Goal: Information Seeking & Learning: Learn about a topic

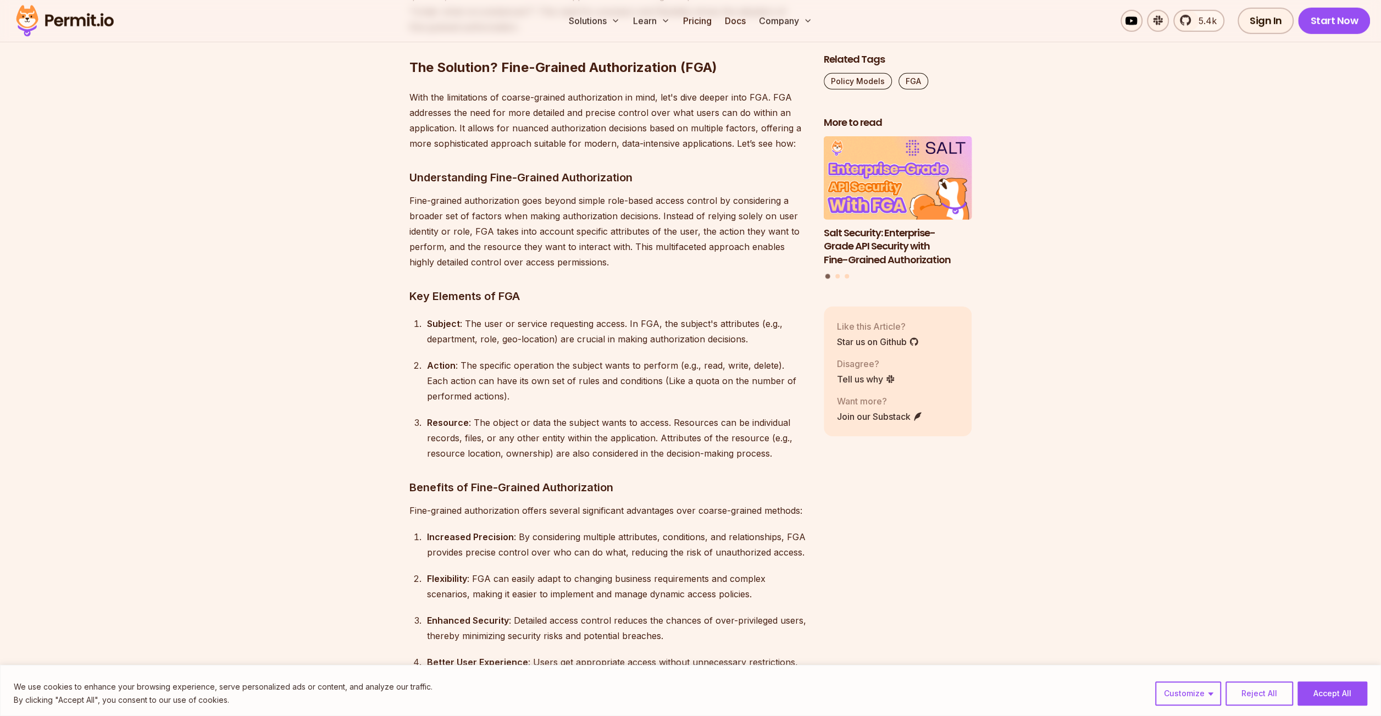
scroll to position [3296, 0]
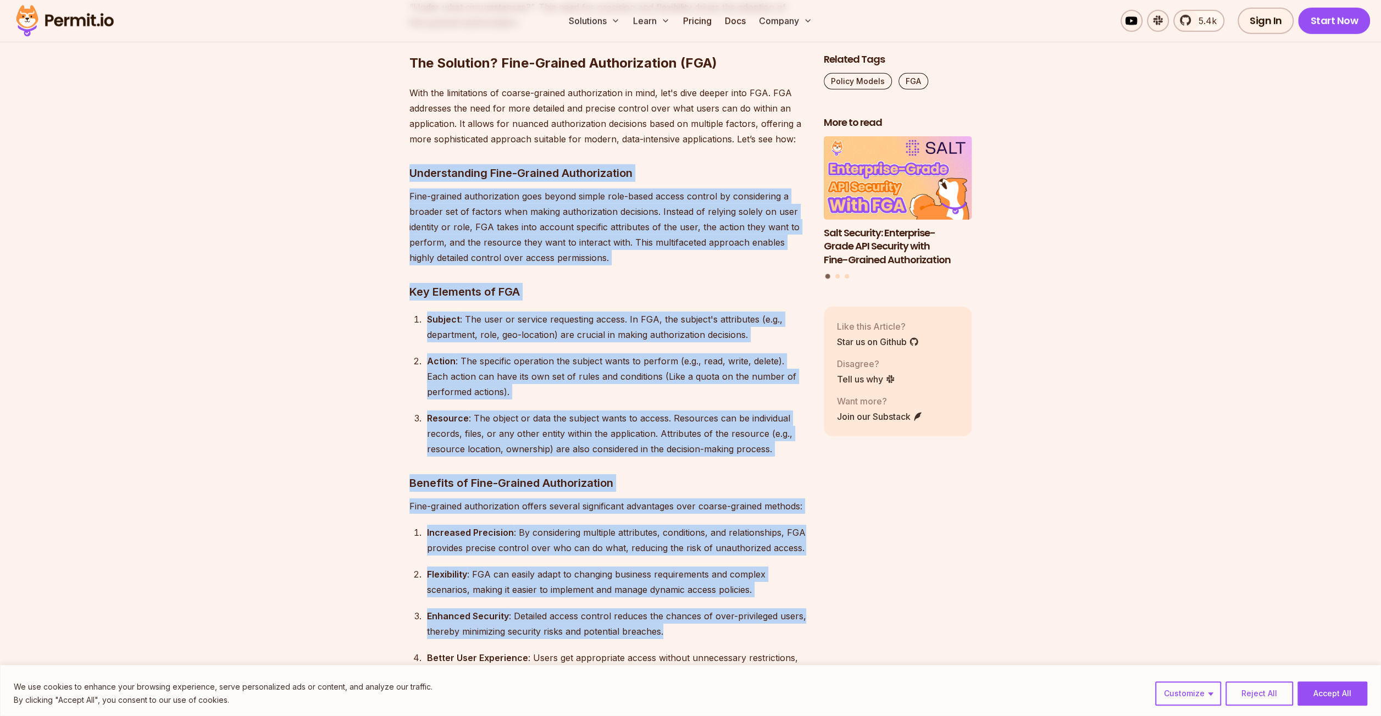
drag, startPoint x: 402, startPoint y: 143, endPoint x: 788, endPoint y: 604, distance: 601.3
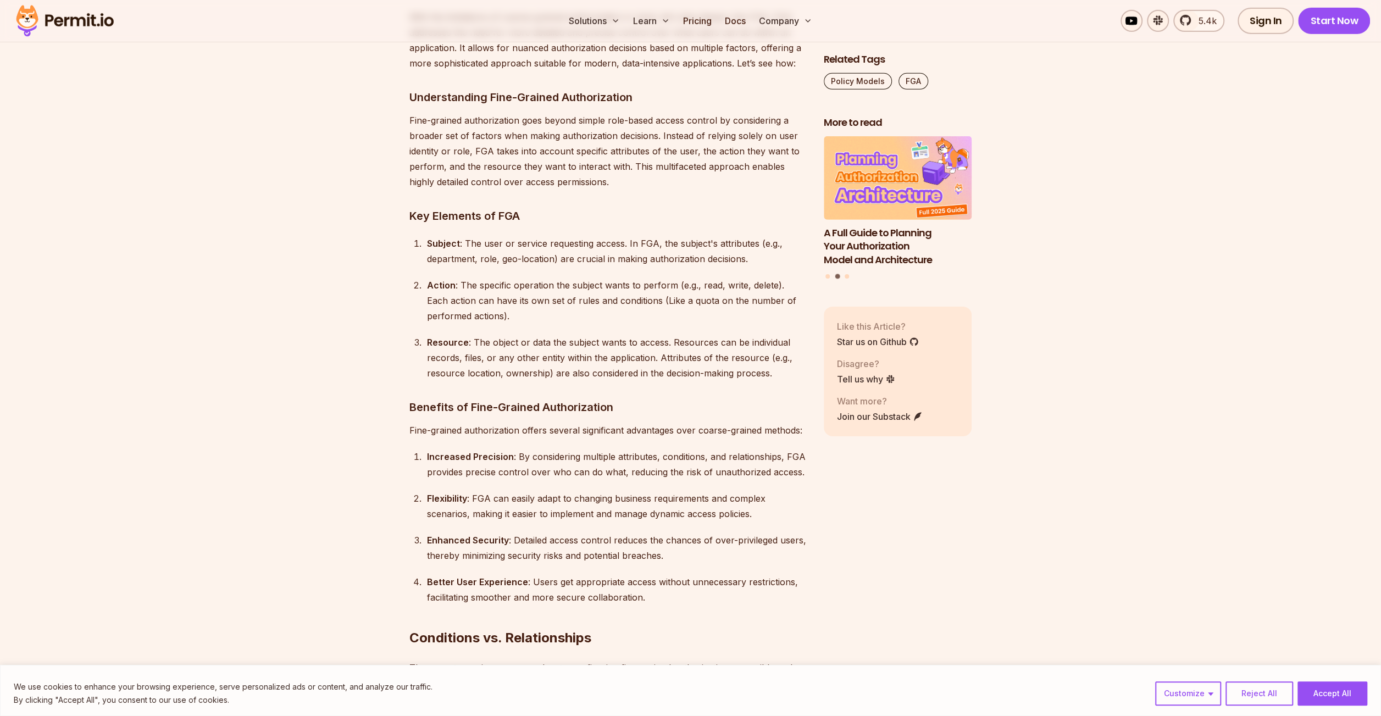
scroll to position [3406, 0]
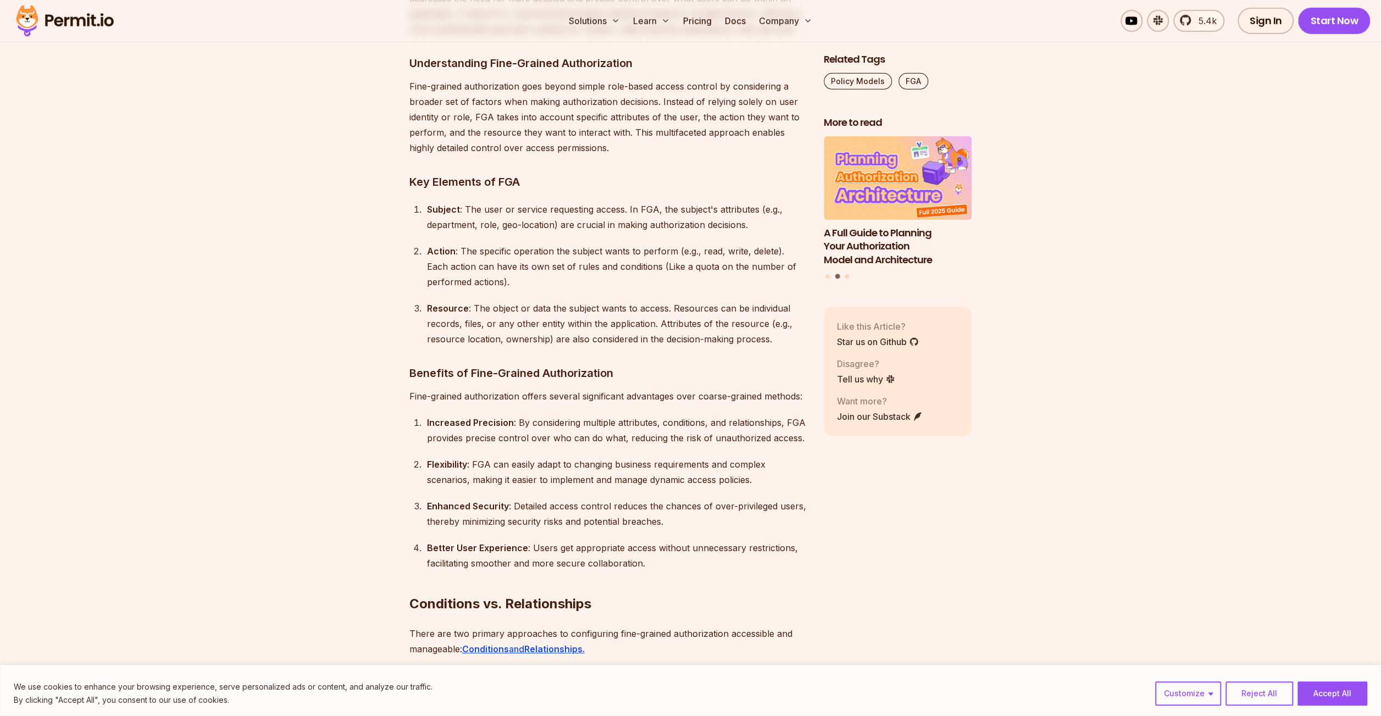
drag, startPoint x: 427, startPoint y: 172, endPoint x: 380, endPoint y: 161, distance: 48.5
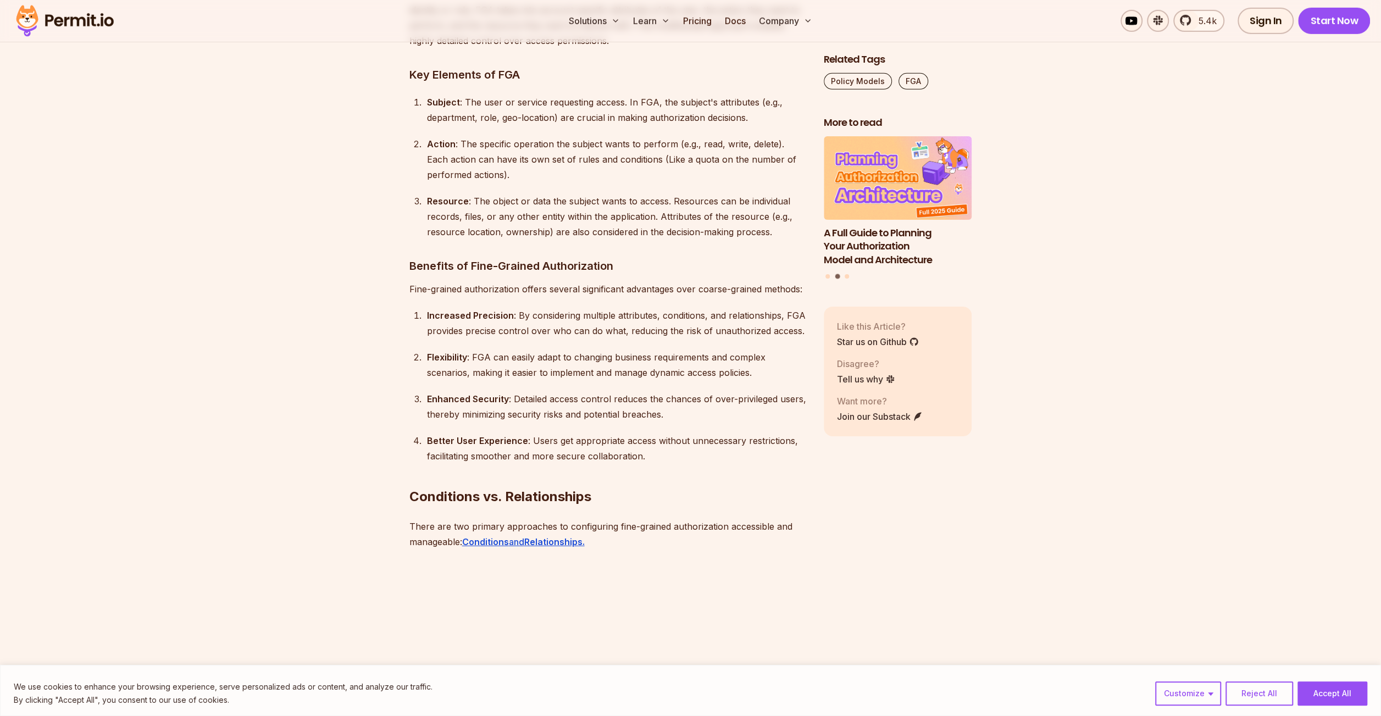
scroll to position [3516, 0]
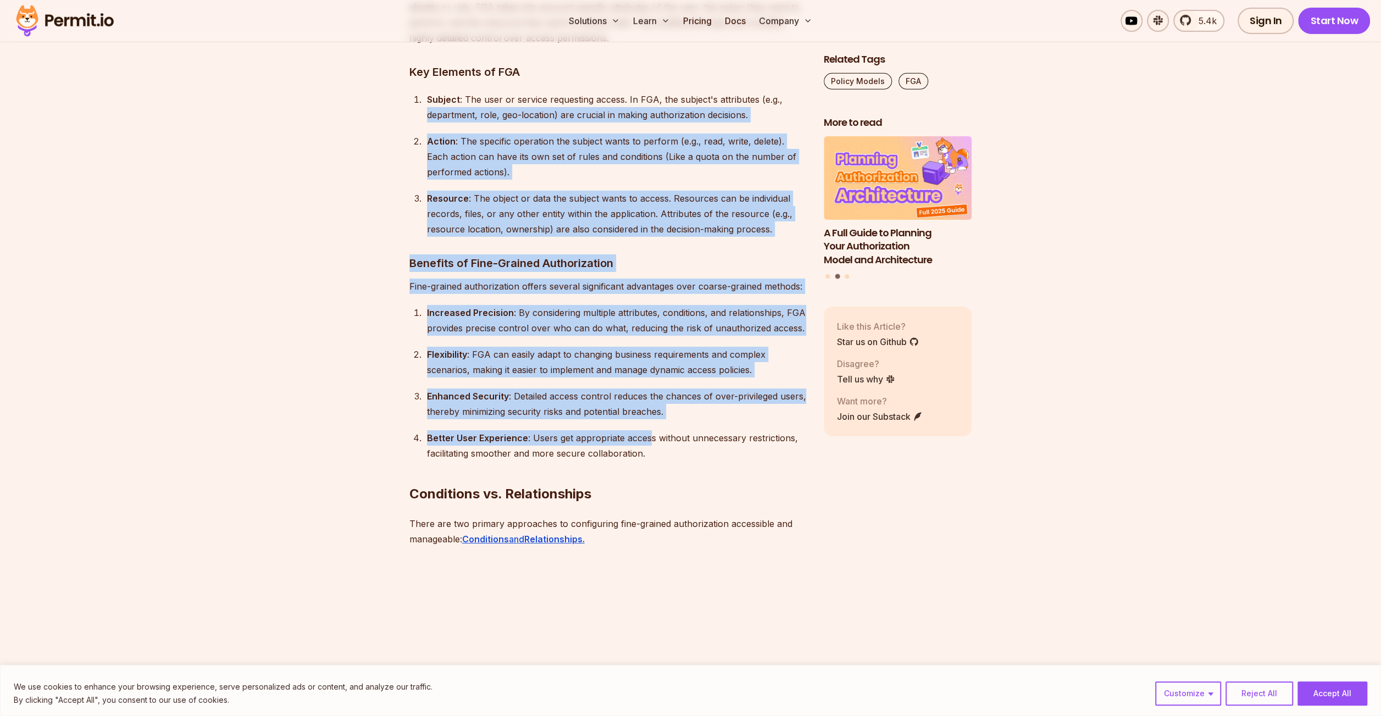
drag, startPoint x: 646, startPoint y: 413, endPoint x: 265, endPoint y: 106, distance: 488.8
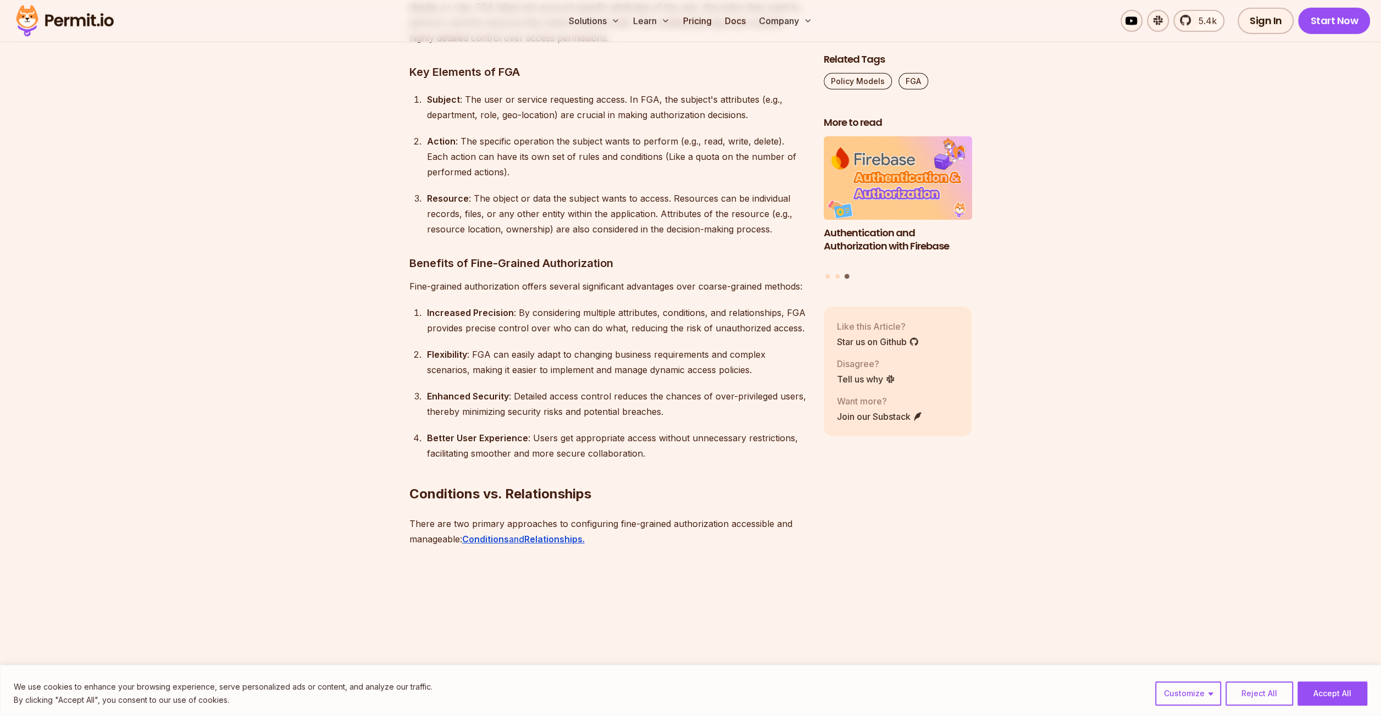
click at [694, 458] on h2 "Conditions vs. Relationships" at bounding box center [607, 472] width 397 height 62
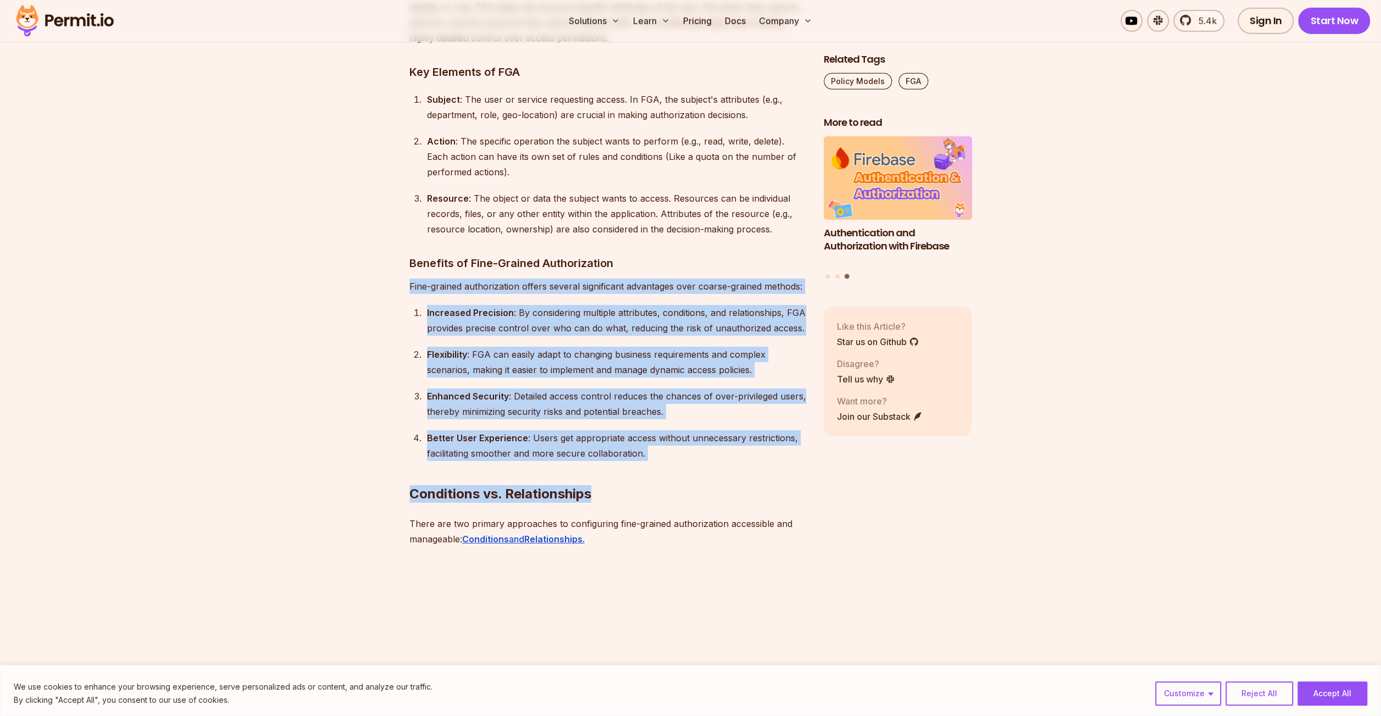
drag, startPoint x: 675, startPoint y: 414, endPoint x: 405, endPoint y: 250, distance: 316.3
click at [686, 441] on h2 "Conditions vs. Relationships" at bounding box center [607, 472] width 397 height 62
drag, startPoint x: 685, startPoint y: 425, endPoint x: 409, endPoint y: 214, distance: 347.7
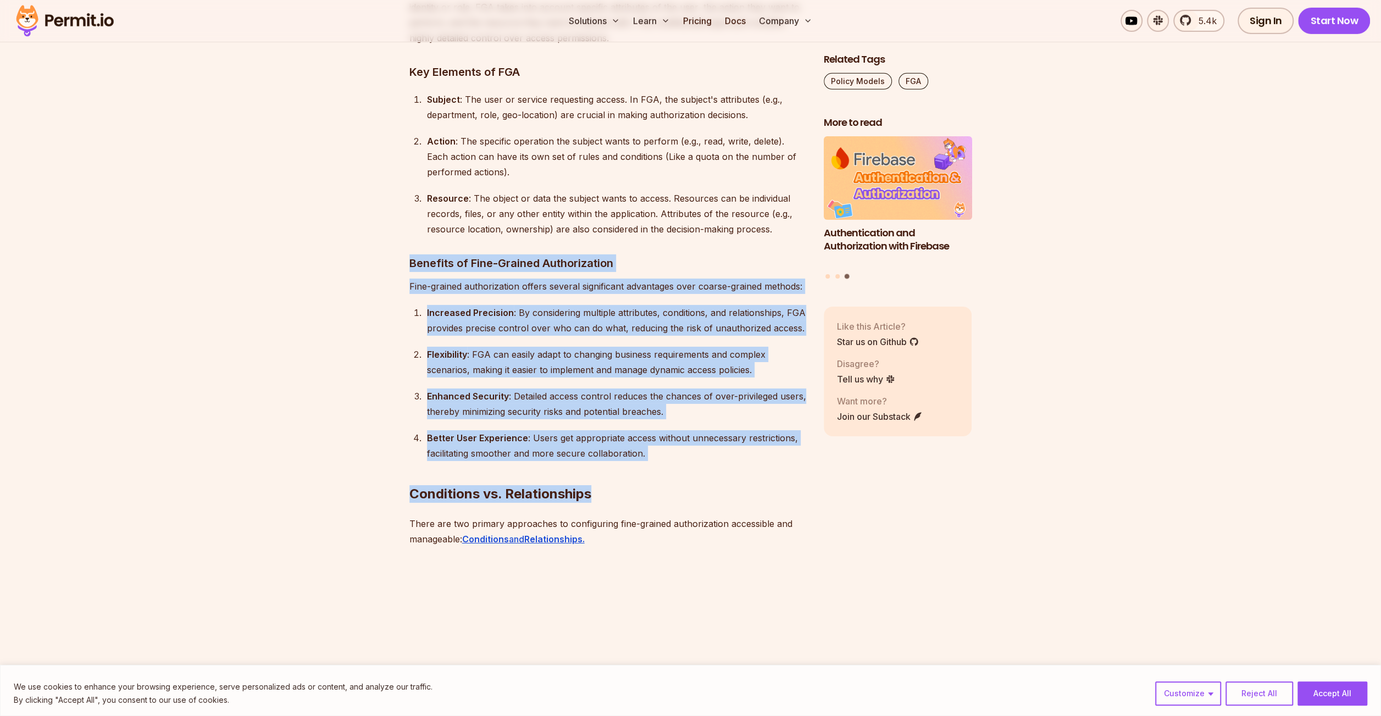
click at [682, 450] on h2 "Conditions vs. Relationships" at bounding box center [607, 472] width 397 height 62
drag, startPoint x: 681, startPoint y: 427, endPoint x: 395, endPoint y: 227, distance: 349.5
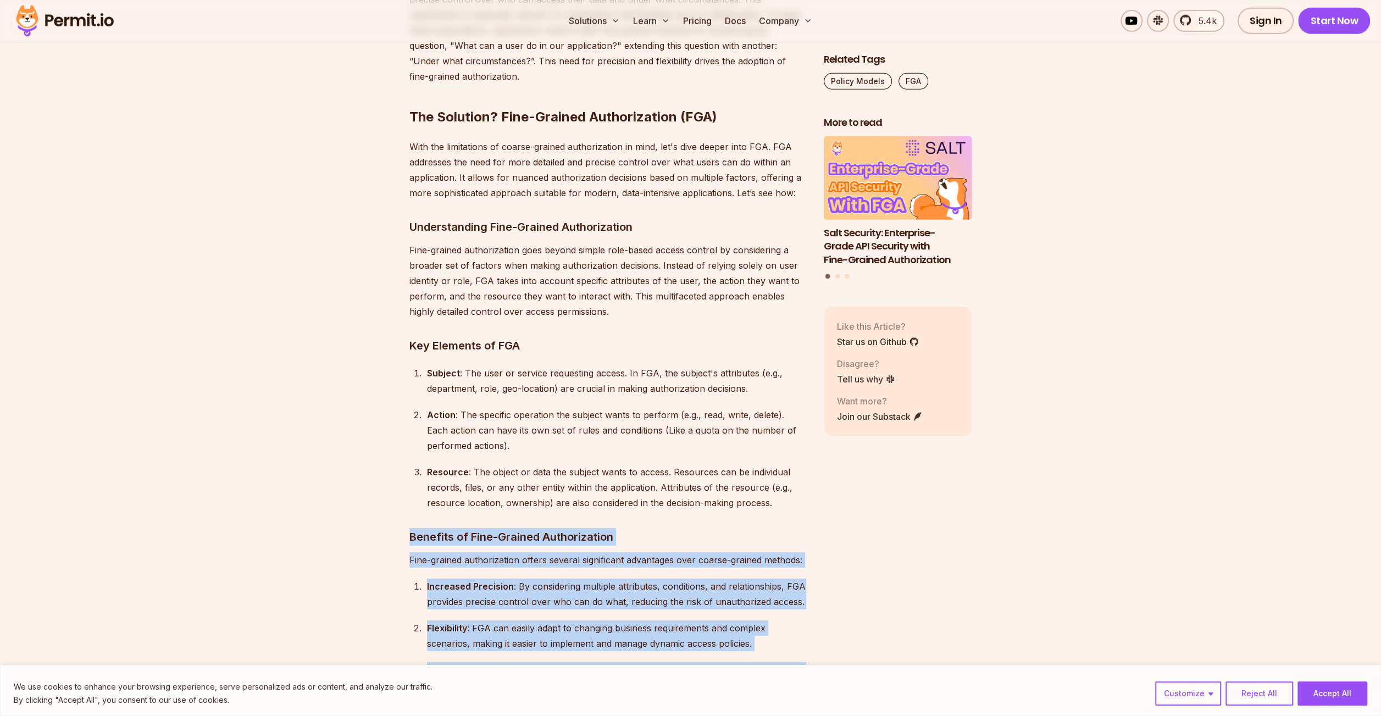
scroll to position [3241, 0]
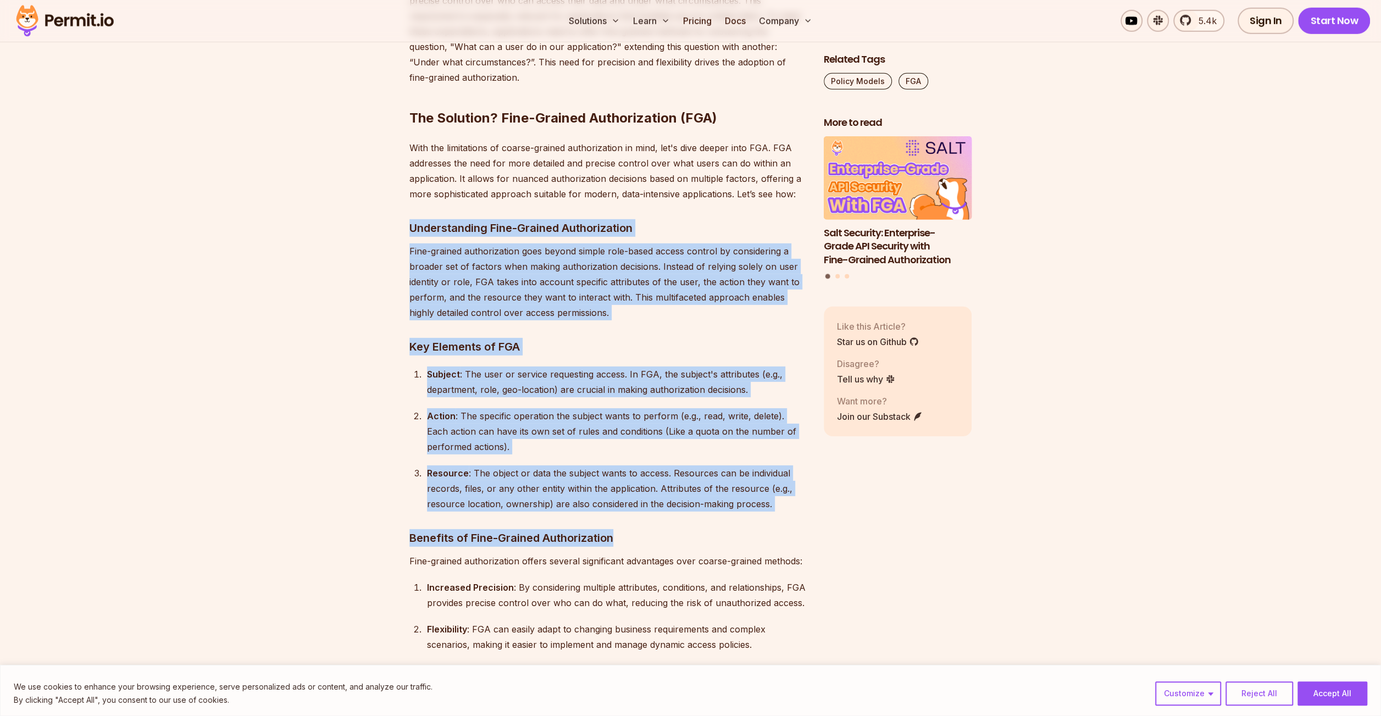
drag, startPoint x: 400, startPoint y: 188, endPoint x: 774, endPoint y: 513, distance: 494.2
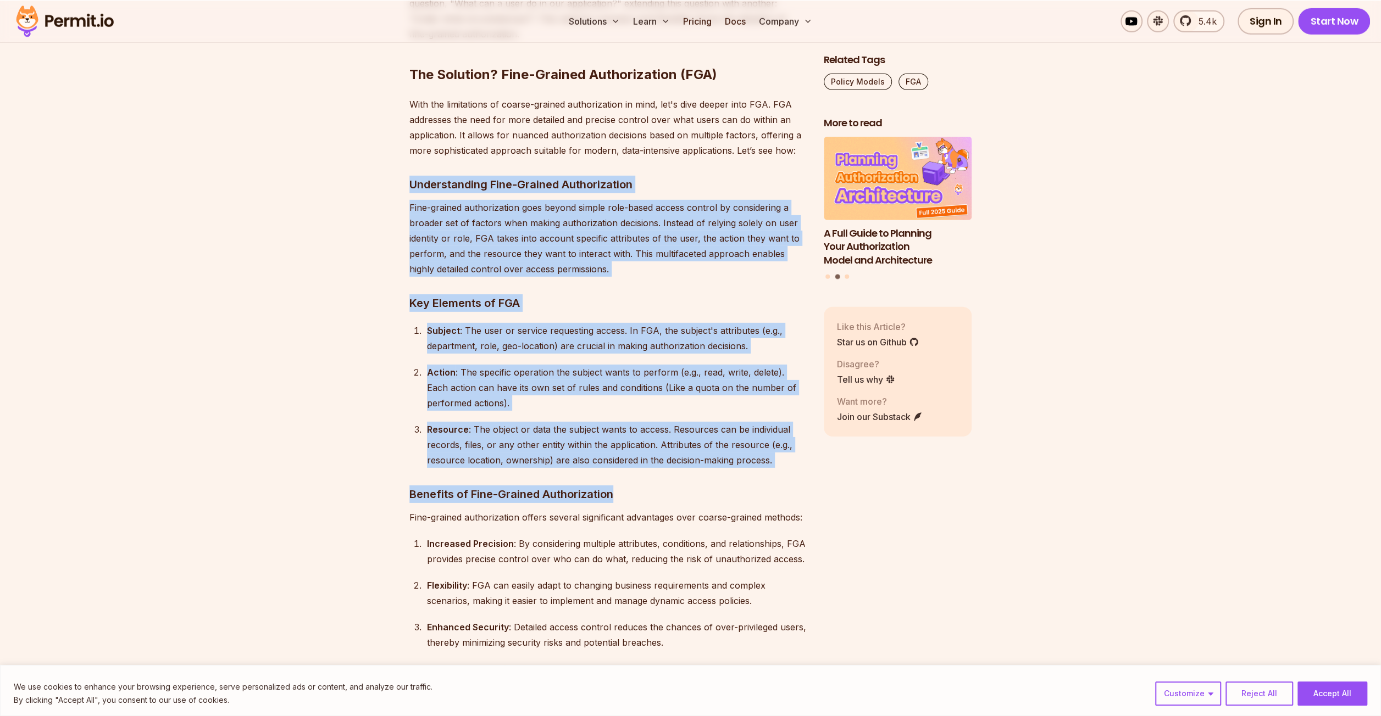
scroll to position [3186, 0]
